Goal: Information Seeking & Learning: Learn about a topic

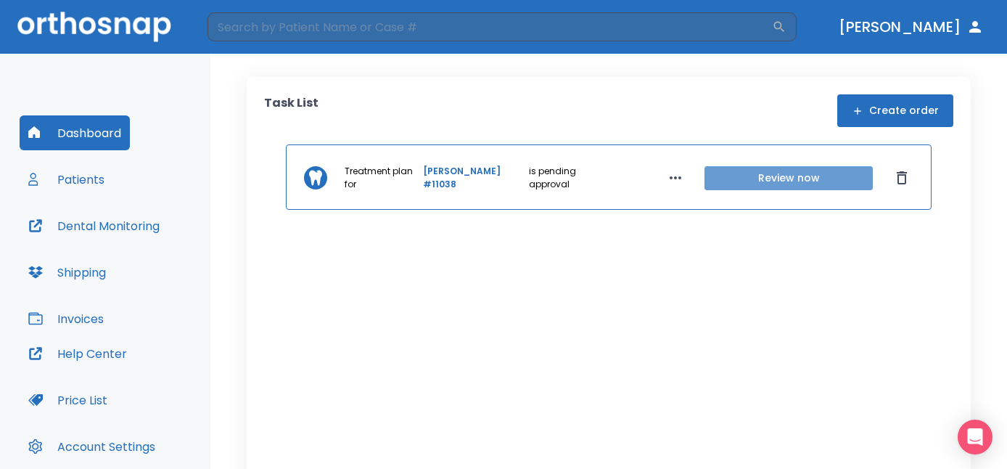
click at [766, 170] on button "Review now" at bounding box center [788, 178] width 168 height 24
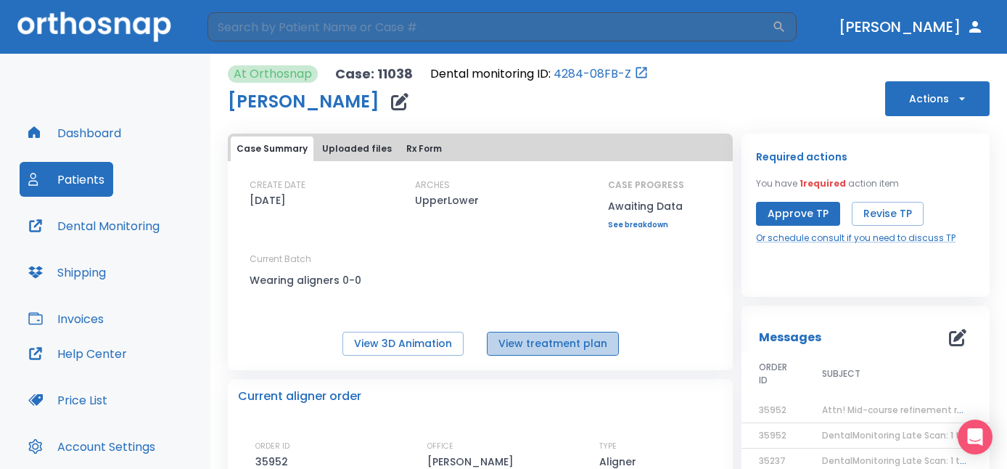
click at [554, 349] on button "View treatment plan" at bounding box center [553, 344] width 132 height 24
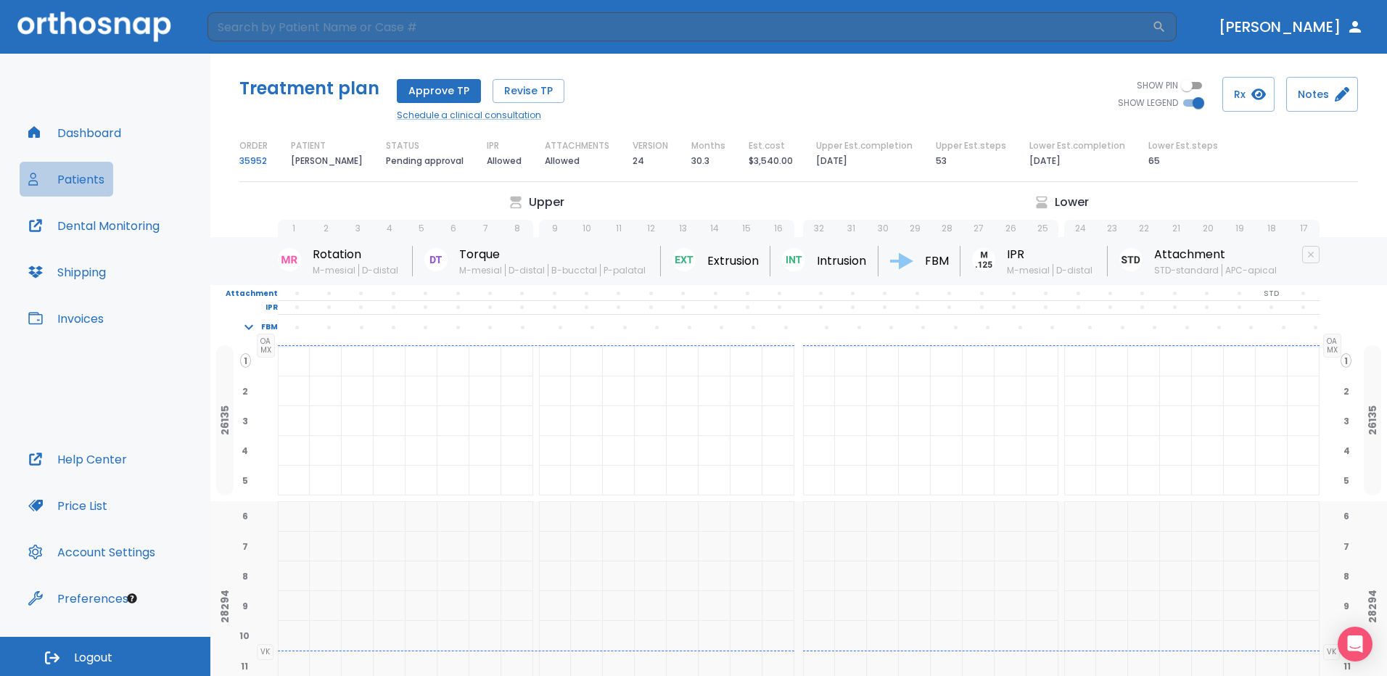
click at [83, 183] on button "Patients" at bounding box center [67, 179] width 94 height 35
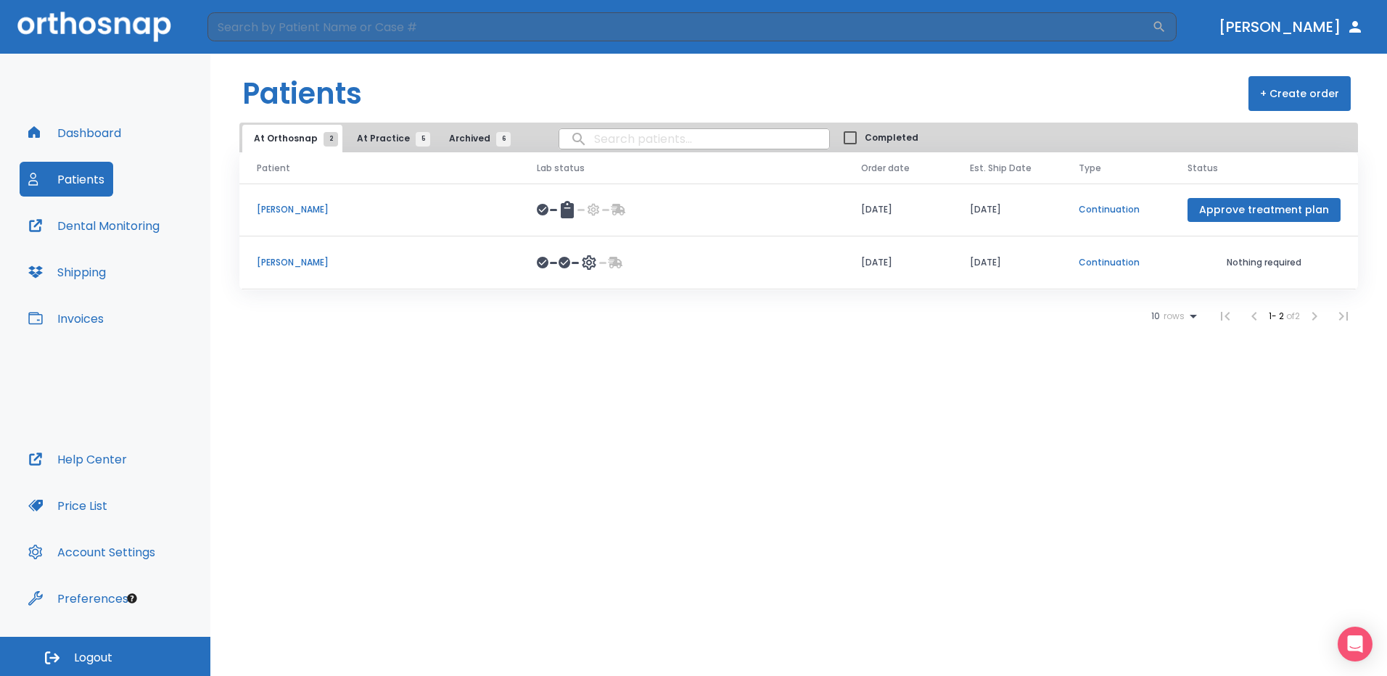
click at [302, 213] on p "[PERSON_NAME]" at bounding box center [379, 209] width 245 height 13
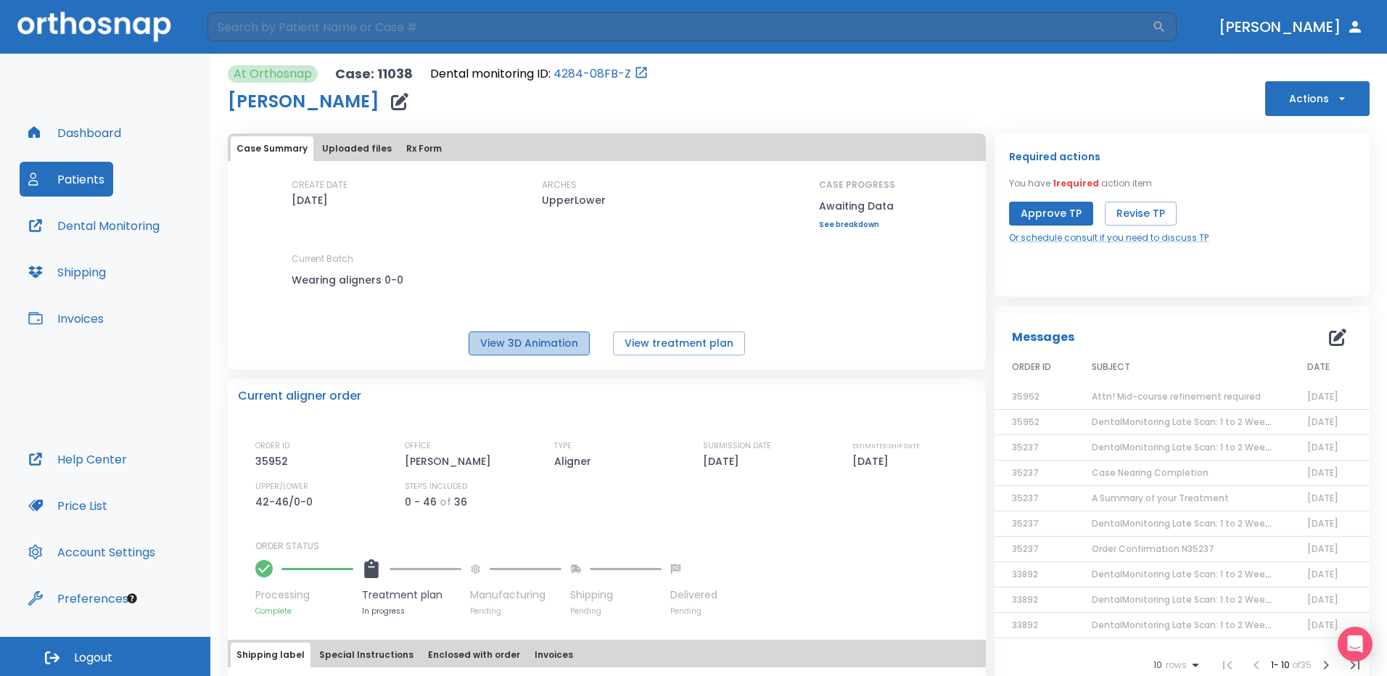
click at [509, 348] on button "View 3D Animation" at bounding box center [529, 344] width 121 height 24
